Goal: Task Accomplishment & Management: Complete application form

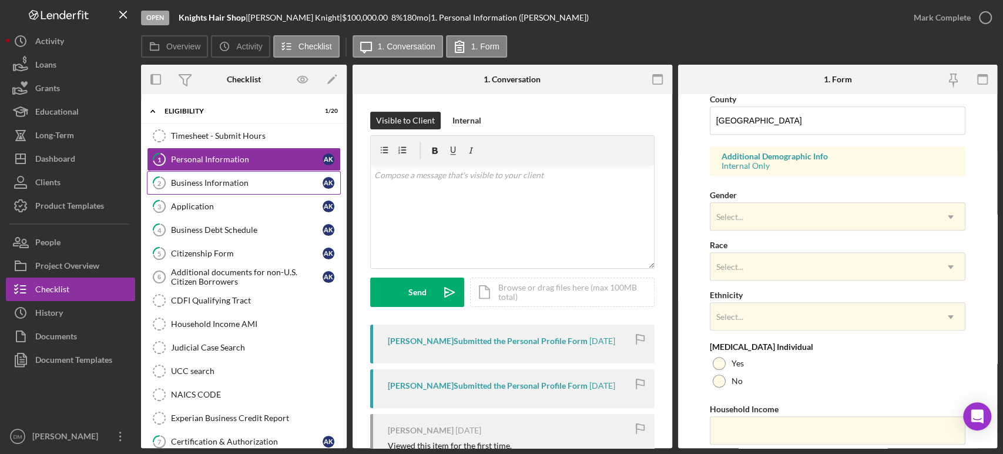
click at [232, 178] on div "Business Information" at bounding box center [247, 182] width 152 height 9
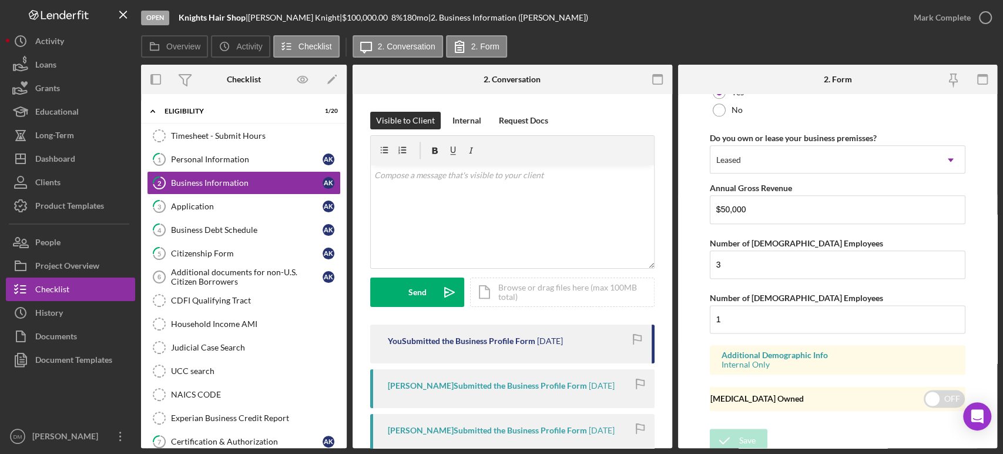
scroll to position [948, 0]
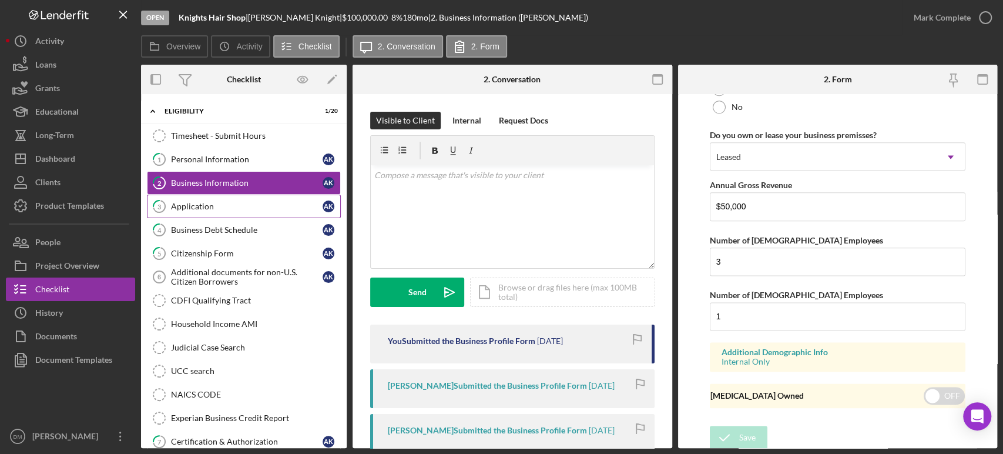
click at [216, 208] on div "Application" at bounding box center [247, 205] width 152 height 9
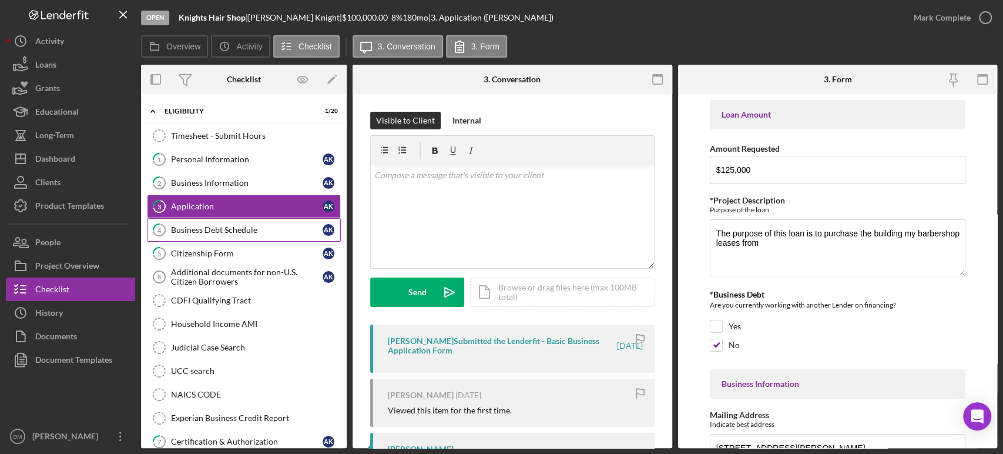
click at [216, 229] on div "Business Debt Schedule" at bounding box center [247, 229] width 152 height 9
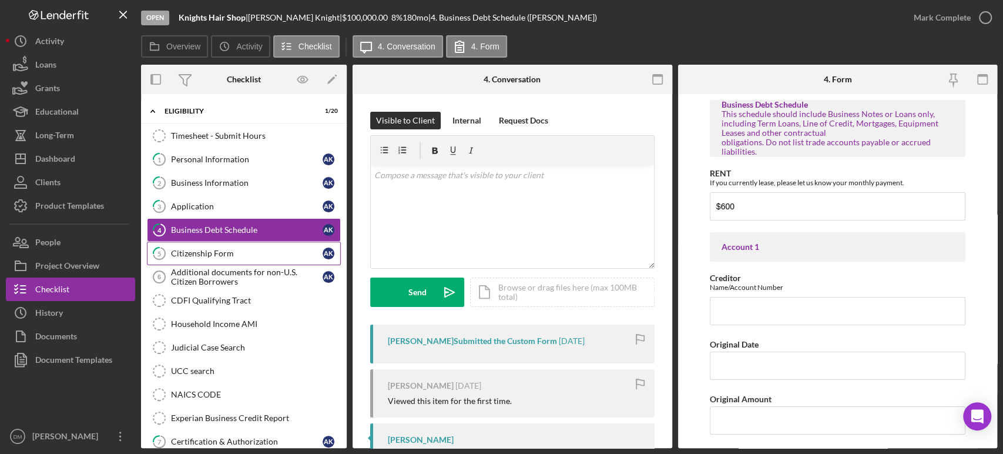
click at [226, 256] on div "Citizenship Form" at bounding box center [247, 252] width 152 height 9
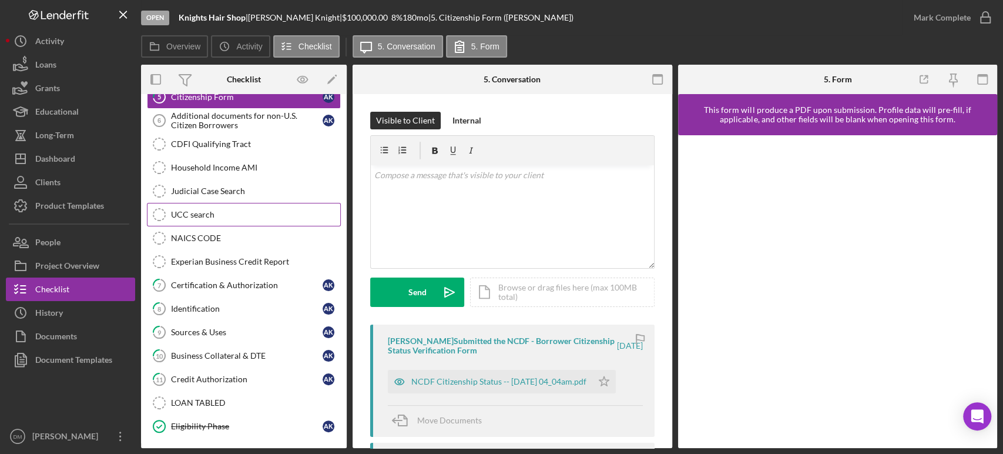
scroll to position [196, 0]
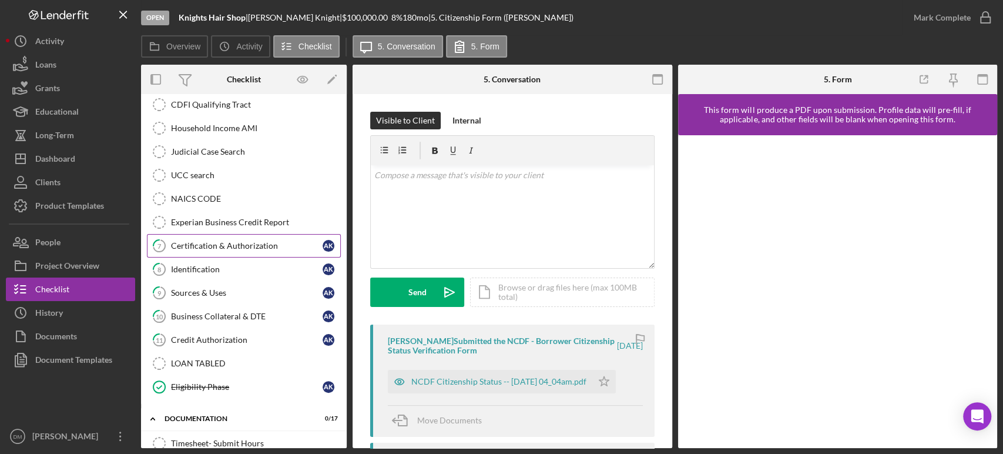
click at [242, 242] on div "Certification & Authorization" at bounding box center [247, 245] width 152 height 9
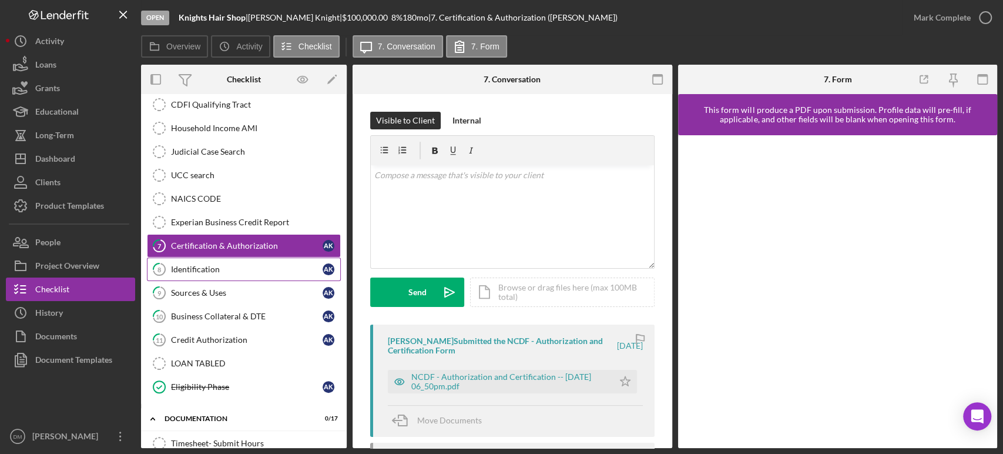
click at [237, 264] on div "Identification" at bounding box center [247, 268] width 152 height 9
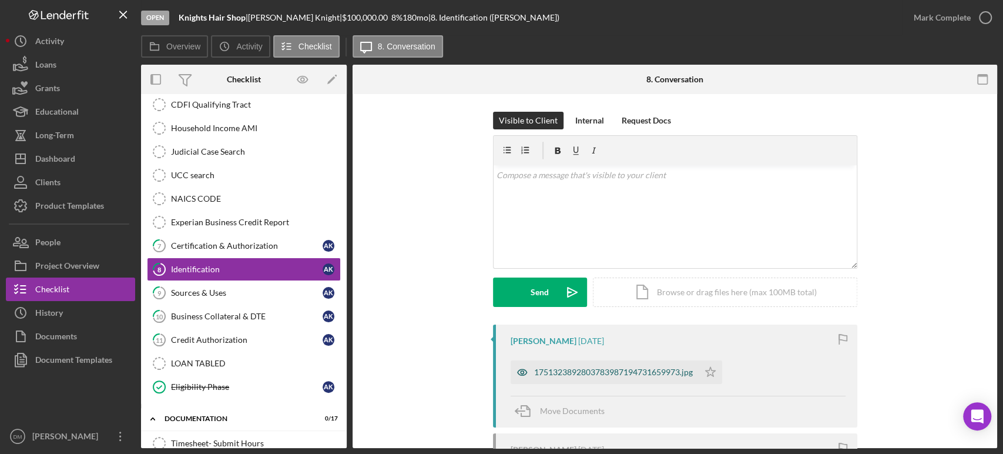
click at [631, 375] on div "1751323892803783987194731659973.jpg" at bounding box center [613, 371] width 159 height 9
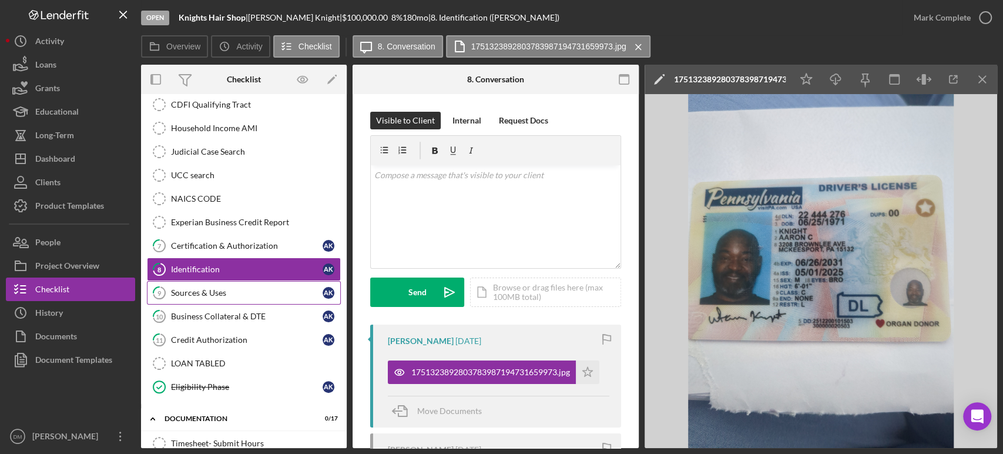
click at [224, 293] on div "Sources & Uses" at bounding box center [247, 292] width 152 height 9
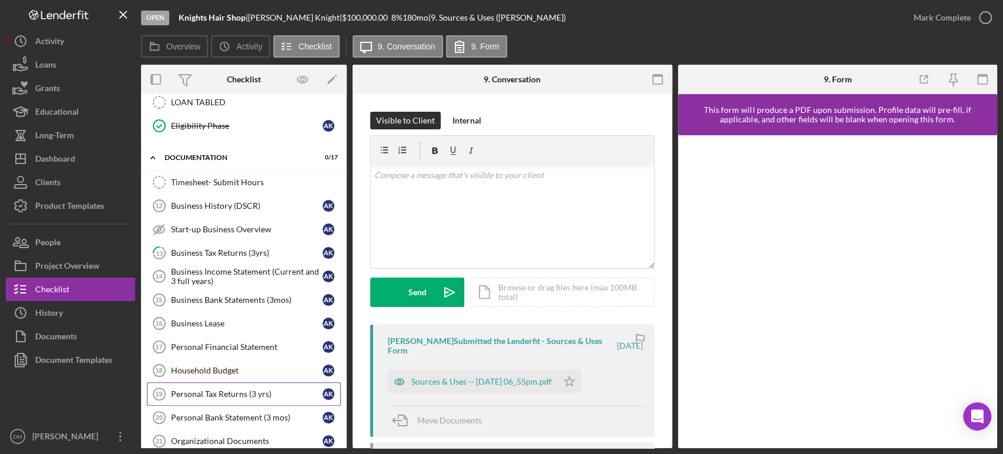
scroll to position [522, 0]
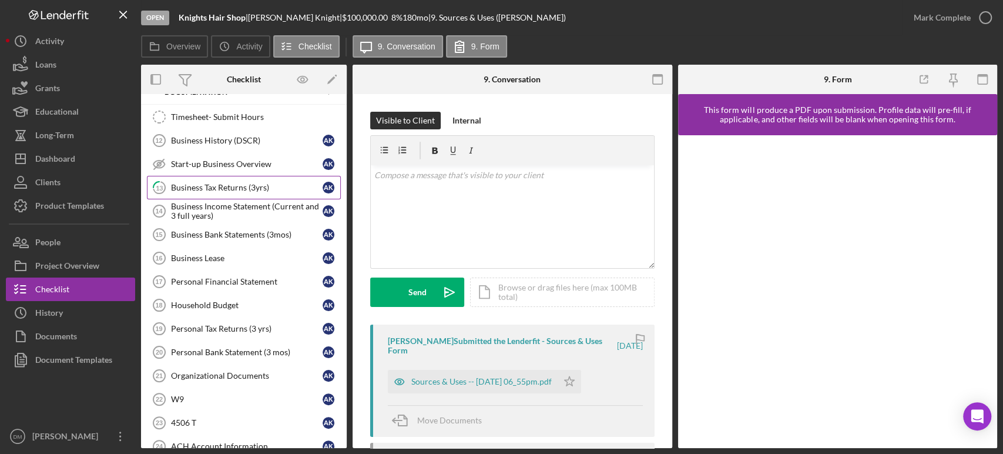
click at [242, 183] on div "Business Tax Returns (3yrs)" at bounding box center [247, 187] width 152 height 9
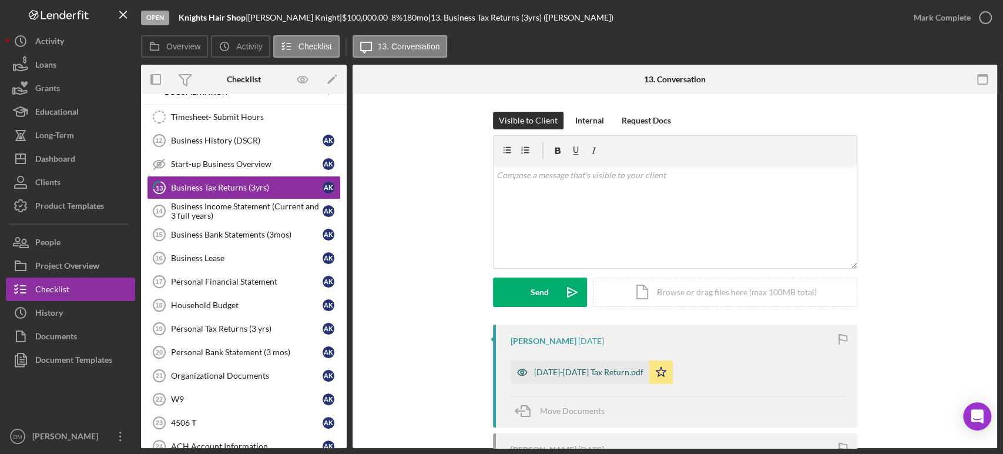
click at [597, 368] on div "[DATE]-[DATE] Tax Return.pdf" at bounding box center [588, 371] width 109 height 9
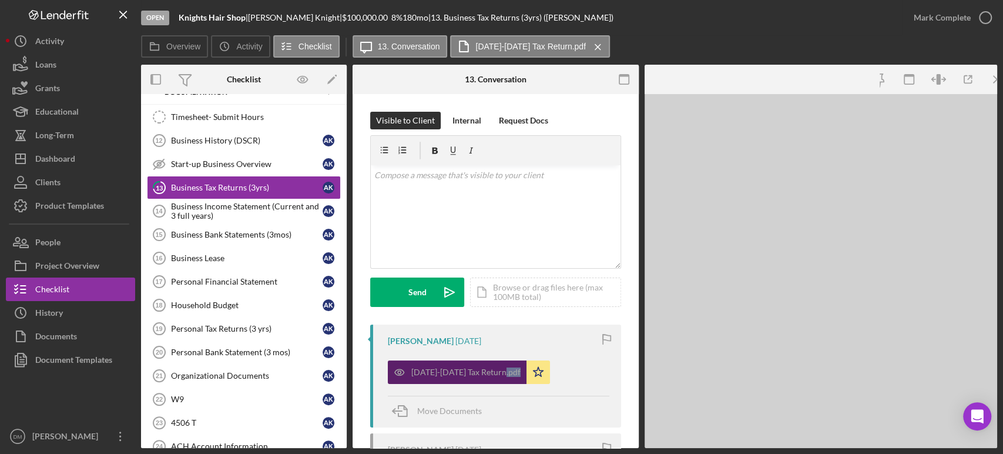
click at [597, 368] on div "2024-2025 Tax Return.pdf Icon/Star" at bounding box center [498, 368] width 221 height 29
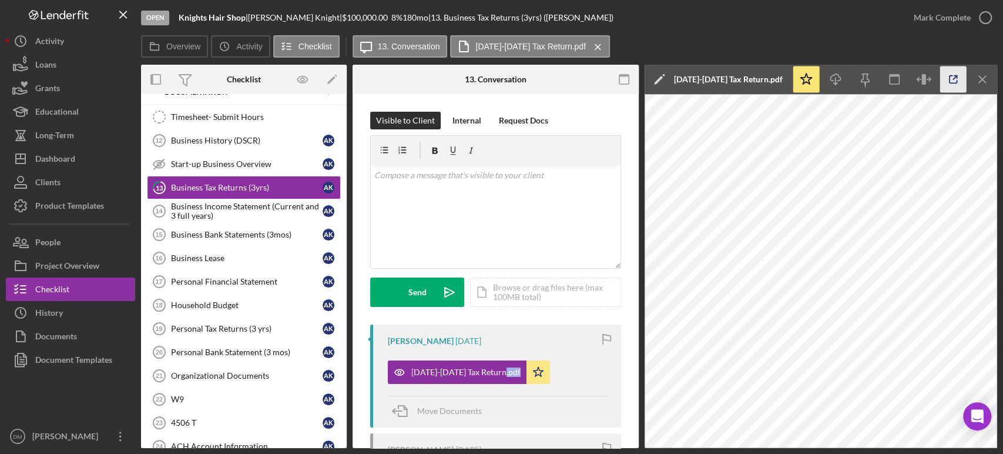
click at [959, 81] on icon "button" at bounding box center [953, 79] width 26 height 26
